Goal: Task Accomplishment & Management: Manage account settings

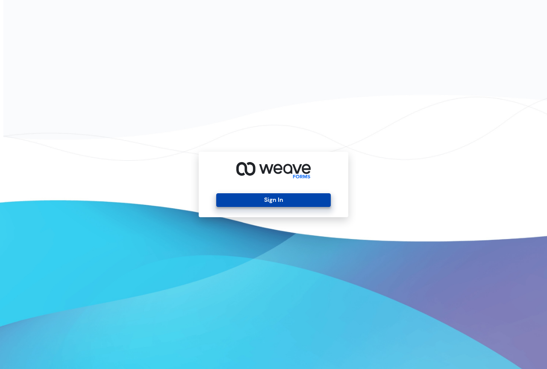
click at [269, 199] on button "Sign In" at bounding box center [273, 200] width 114 height 14
